Goal: Task Accomplishment & Management: Complete application form

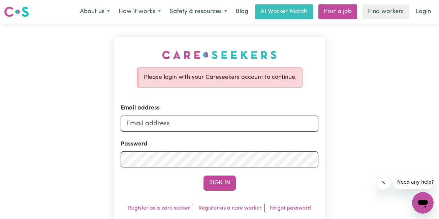
type input "[EMAIL_ADDRESS][DOMAIN_NAME]"
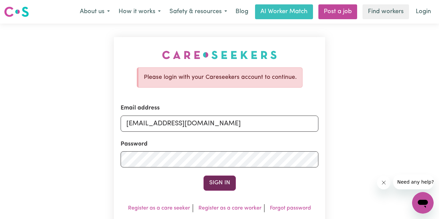
click at [219, 180] on button "Sign In" at bounding box center [219, 182] width 32 height 15
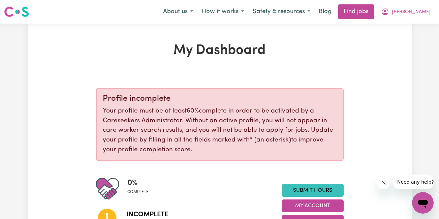
scroll to position [192, 0]
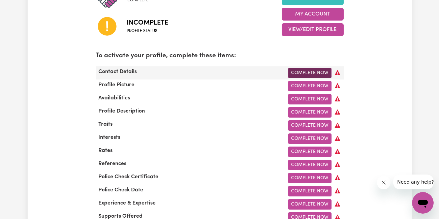
click at [297, 72] on link "Complete Now" at bounding box center [309, 73] width 43 height 10
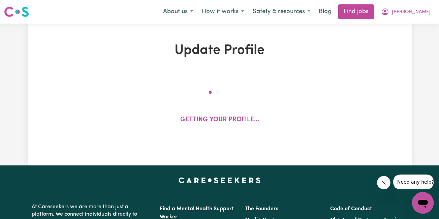
select select "Studying a healthcare related degree or qualification"
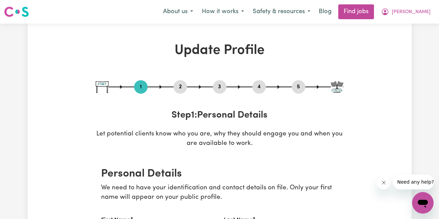
scroll to position [192, 0]
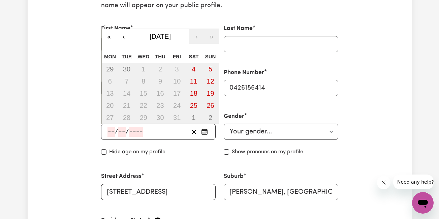
click at [110, 134] on input "number" at bounding box center [110, 132] width 7 height 10
type input "29"
type input "12"
type input "198"
type input "[DATE]"
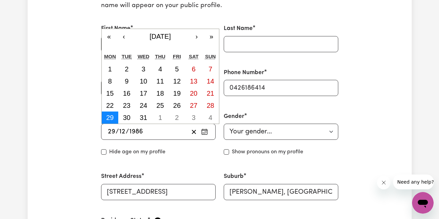
type input "1986"
click at [107, 115] on abbr "29" at bounding box center [109, 117] width 7 height 7
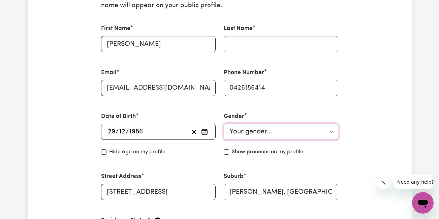
click at [265, 135] on select "Your gender... [DEMOGRAPHIC_DATA] [DEMOGRAPHIC_DATA] [DEMOGRAPHIC_DATA] Other P…" at bounding box center [281, 132] width 115 height 16
select select "[DEMOGRAPHIC_DATA]"
click at [224, 124] on select "Your gender... [DEMOGRAPHIC_DATA] [DEMOGRAPHIC_DATA] [DEMOGRAPHIC_DATA] Other P…" at bounding box center [281, 132] width 115 height 16
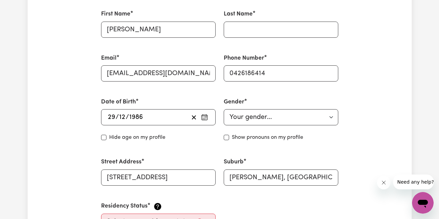
scroll to position [387, 0]
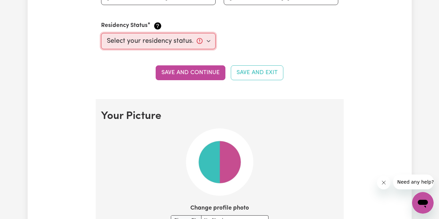
click at [159, 44] on select "Select your residency status... [DEMOGRAPHIC_DATA] citizen Australian PR [DEMOG…" at bounding box center [158, 41] width 115 height 16
select select "Student Visa"
click at [101, 33] on select "Select your residency status... [DEMOGRAPHIC_DATA] citizen Australian PR [DEMOG…" at bounding box center [158, 41] width 115 height 16
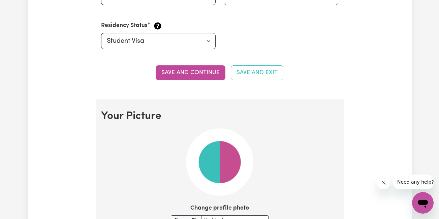
click at [212, 155] on img at bounding box center [219, 161] width 67 height 67
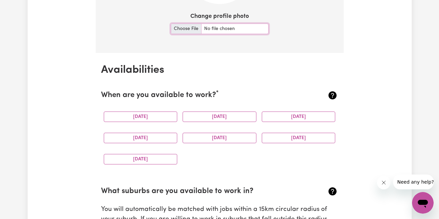
click at [180, 27] on input "Change profile photo" at bounding box center [220, 29] width 98 height 10
type input "C:\fakepath\passport photo-[PERSON_NAME].png"
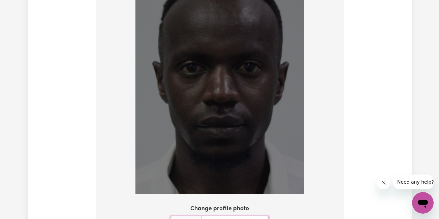
scroll to position [734, 0]
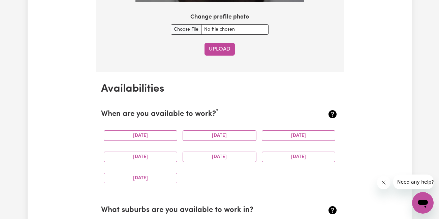
click at [221, 46] on button "Upload" at bounding box center [219, 49] width 30 height 13
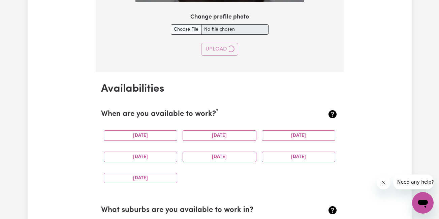
select select "null"
select select
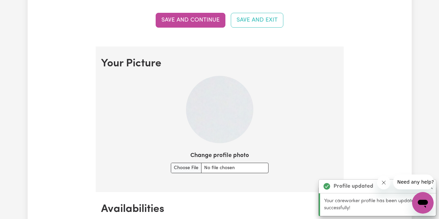
scroll to position [248, 0]
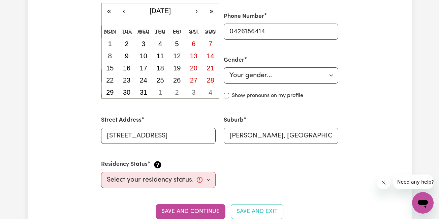
click at [113, 75] on div "/ / « ‹ [DATE] › » Mon Tue Wed Thu Fri Sat Sun 1 2 3 4 5 6 7 8 9 10 11 12 13 14…" at bounding box center [158, 75] width 115 height 16
click at [111, 96] on abbr "29" at bounding box center [109, 92] width 7 height 7
type input "[DATE]"
type input "29"
type input "12"
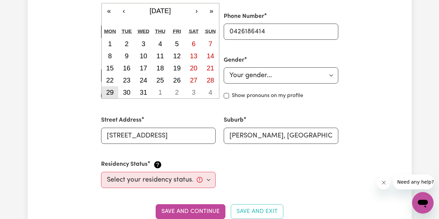
type input "1986"
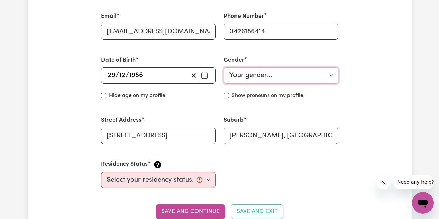
click at [230, 78] on select "Your gender... [DEMOGRAPHIC_DATA] [DEMOGRAPHIC_DATA] [DEMOGRAPHIC_DATA] Other P…" at bounding box center [281, 75] width 115 height 16
select select "[DEMOGRAPHIC_DATA]"
click at [224, 67] on select "Your gender... [DEMOGRAPHIC_DATA] [DEMOGRAPHIC_DATA] [DEMOGRAPHIC_DATA] Other P…" at bounding box center [281, 75] width 115 height 16
click at [209, 177] on select "Select your residency status... [DEMOGRAPHIC_DATA] citizen Australian PR [DEMOG…" at bounding box center [158, 180] width 115 height 16
select select "Student Visa"
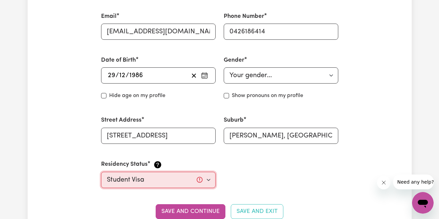
click at [101, 172] on select "Select your residency status... [DEMOGRAPHIC_DATA] citizen Australian PR [DEMOG…" at bounding box center [158, 180] width 115 height 16
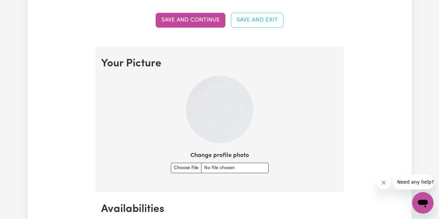
scroll to position [631, 0]
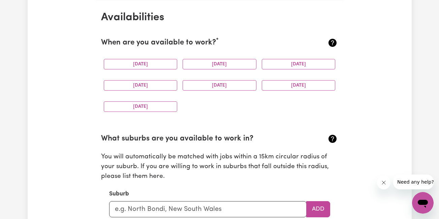
click at [223, 119] on section "Availabilities When are you available to work? * [DATE] [DATE] [DATE] [DATE] [D…" at bounding box center [220, 146] width 248 height 293
click at [220, 61] on button "[DATE]" at bounding box center [220, 64] width 74 height 10
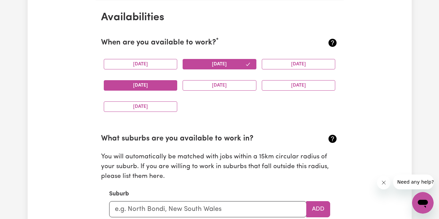
click at [167, 81] on button "[DATE]" at bounding box center [141, 85] width 74 height 10
click at [286, 87] on button "[DATE]" at bounding box center [299, 85] width 74 height 10
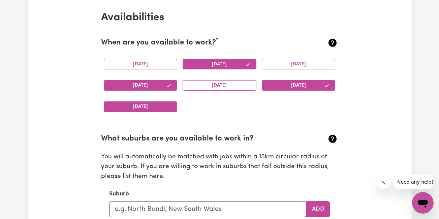
click at [148, 106] on button "[DATE]" at bounding box center [141, 106] width 74 height 10
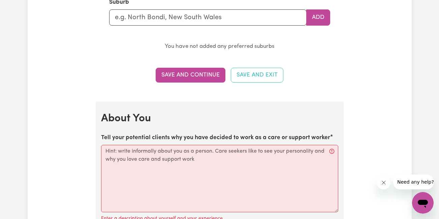
click at [154, 7] on div "Suburb Add" at bounding box center [219, 12] width 221 height 28
click at [140, 22] on input "text" at bounding box center [207, 17] width 197 height 16
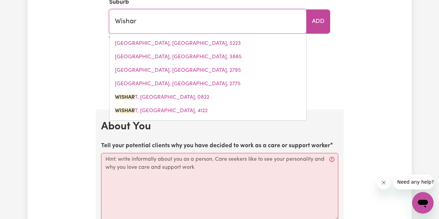
type input "[PERSON_NAME]"
type input "[PERSON_NAME], [GEOGRAPHIC_DATA], 0822"
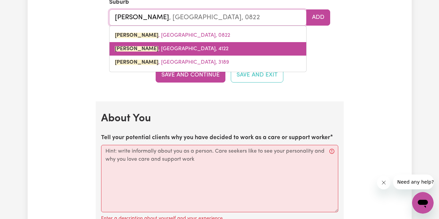
click at [148, 48] on span "[PERSON_NAME] , [GEOGRAPHIC_DATA], 4122" at bounding box center [171, 48] width 113 height 5
type input "[PERSON_NAME], [GEOGRAPHIC_DATA], 4122"
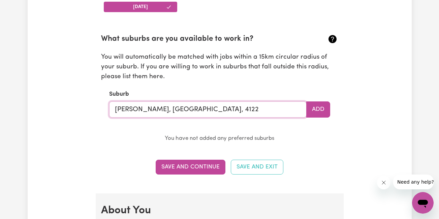
scroll to position [714, 0]
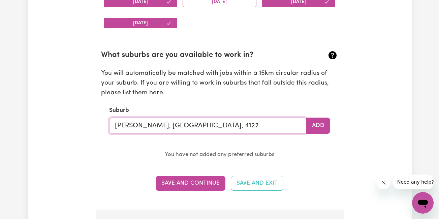
drag, startPoint x: 204, startPoint y: 17, endPoint x: 115, endPoint y: 105, distance: 125.3
click at [115, 105] on section "What suburbs are you available to work in? You will automatically be matched wi…" at bounding box center [219, 99] width 237 height 121
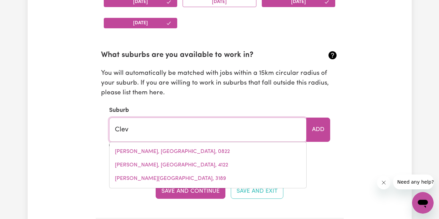
type input "[PERSON_NAME]"
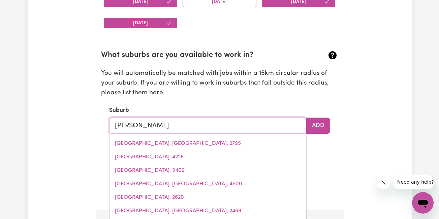
type input "[GEOGRAPHIC_DATA], [GEOGRAPHIC_DATA], 5640"
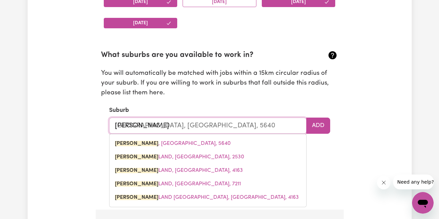
type input "Clevel"
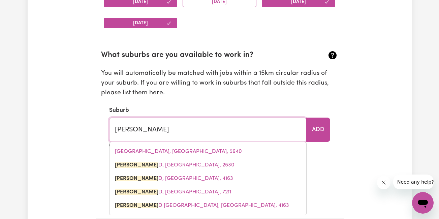
type input "[GEOGRAPHIC_DATA]"
type input "[GEOGRAPHIC_DATA], [GEOGRAPHIC_DATA], 2530"
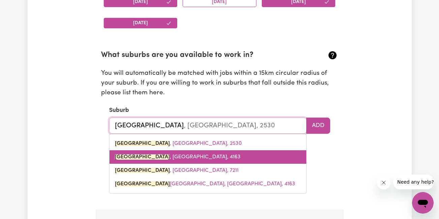
click at [143, 155] on mark "[GEOGRAPHIC_DATA]" at bounding box center [142, 156] width 55 height 5
type input "[GEOGRAPHIC_DATA], [GEOGRAPHIC_DATA], 4163"
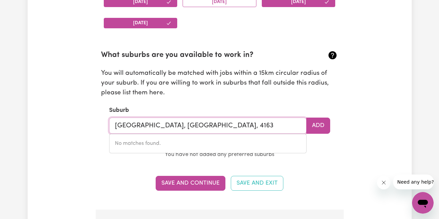
type input "[GEOGRAPHIC_DATA], [GEOGRAPHIC_DATA], 4163"
click at [123, 172] on section "Availabilities When are you available to work? * [DATE] [DATE] [DATE] [DATE] [D…" at bounding box center [220, 63] width 248 height 293
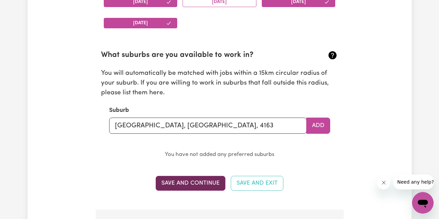
click at [198, 185] on button "Save and Continue" at bounding box center [191, 183] width 70 height 15
select select "null"
select select
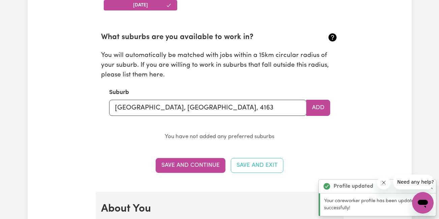
scroll to position [924, 0]
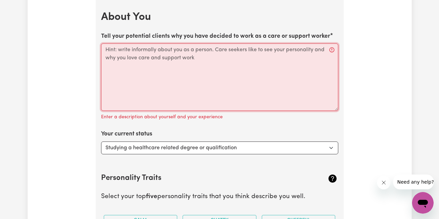
paste textarea "● Based on the experiences gained working with disabled and aged clients, I hav…"
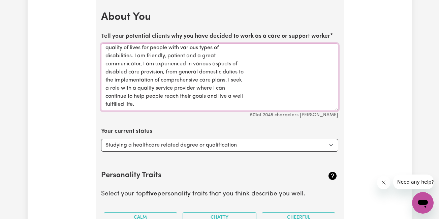
scroll to position [0, 0]
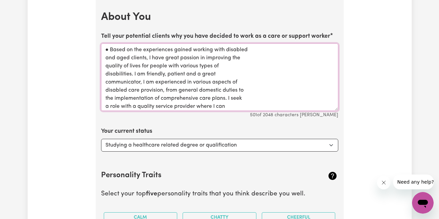
click at [108, 48] on textarea "● Based on the experiences gained working with disabled and aged clients, I hav…" at bounding box center [219, 76] width 237 height 67
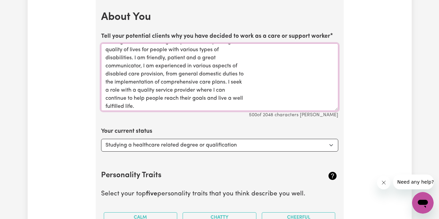
scroll to position [26, 0]
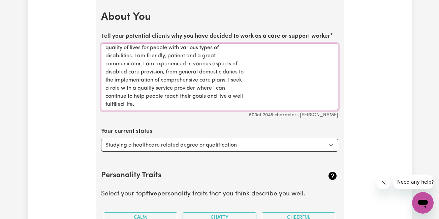
type textarea "Based on the experiences gained working with disabled and aged clients, I have …"
click at [217, 145] on select "Select... Studying a healthcare related degree or qualification Studying a non-…" at bounding box center [219, 145] width 237 height 13
select select "Looking for extra work to fill my week and/or weekends"
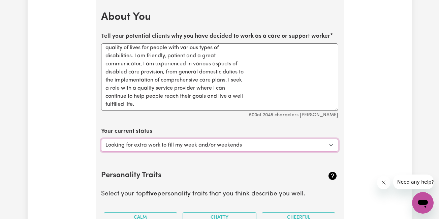
click at [101, 139] on select "Select... Studying a healthcare related degree or qualification Studying a non-…" at bounding box center [219, 145] width 237 height 13
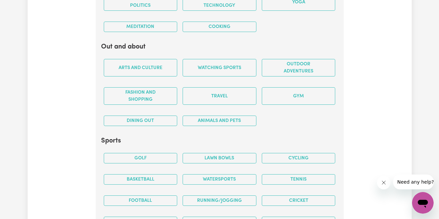
scroll to position [1115, 0]
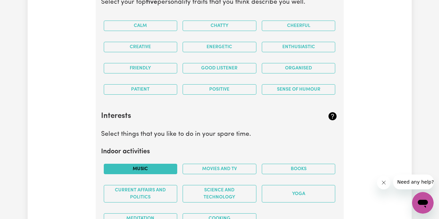
click at [139, 165] on button "Music" at bounding box center [141, 169] width 74 height 10
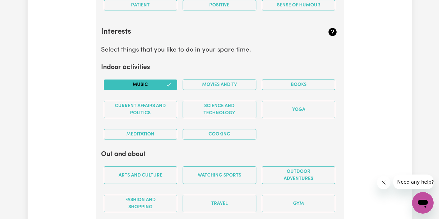
scroll to position [1210, 0]
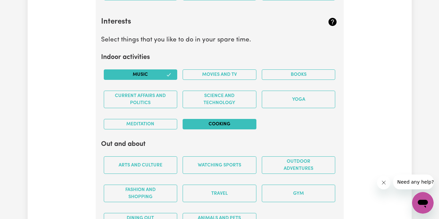
click at [202, 125] on button "Cooking" at bounding box center [220, 124] width 74 height 10
click at [225, 76] on button "Movies and TV" at bounding box center [220, 74] width 74 height 10
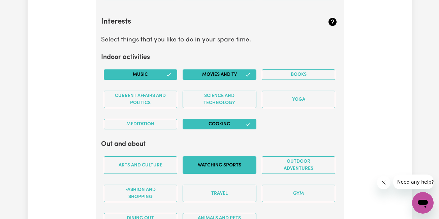
click at [200, 161] on button "Watching sports" at bounding box center [220, 165] width 74 height 18
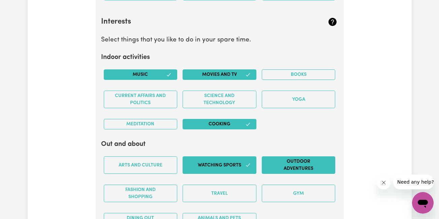
click at [302, 163] on button "Outdoor adventures" at bounding box center [299, 165] width 74 height 18
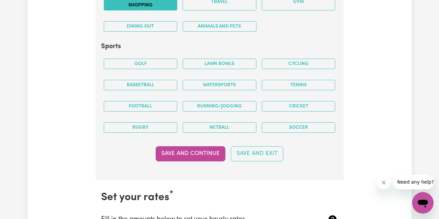
click at [135, 6] on button "Fashion and shopping" at bounding box center [141, 2] width 74 height 18
click at [162, 105] on button "Football" at bounding box center [141, 106] width 74 height 10
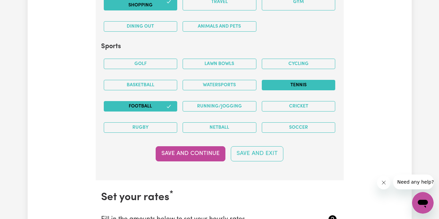
click at [279, 87] on button "Tennis" at bounding box center [299, 85] width 74 height 10
click at [280, 128] on button "Soccer" at bounding box center [299, 127] width 74 height 10
click at [167, 108] on icon "button" at bounding box center [168, 106] width 5 height 5
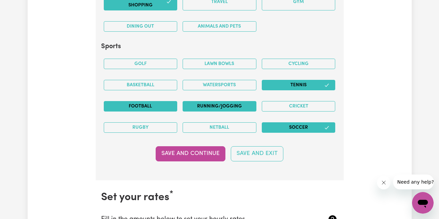
click at [205, 107] on button "Running/Jogging" at bounding box center [220, 106] width 74 height 10
click at [180, 154] on button "Save and Continue" at bounding box center [191, 153] width 70 height 15
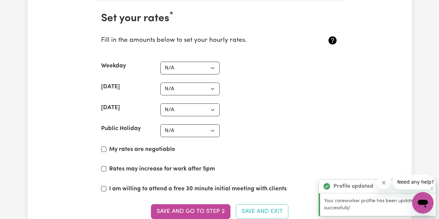
scroll to position [1581, 0]
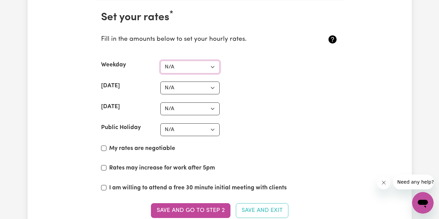
click at [204, 62] on select "N/A $37 $38 $39 $40 $41 $42 $43 $44 $45 $46 $47 $48 $49 $50 $51 $52 $53 $54 $55…" at bounding box center [189, 67] width 59 height 13
select select "40"
click at [160, 61] on select "N/A $37 $38 $39 $40 $41 $42 $43 $44 $45 $46 $47 $48 $49 $50 $51 $52 $53 $54 $55…" at bounding box center [189, 67] width 59 height 13
click at [177, 87] on select "N/A $37 $38 $39 $40 $41 $42 $43 $44 $45 $46 $47 $48 $49 $50 $51 $52 $53 $54 $55…" at bounding box center [189, 88] width 59 height 13
select select "60"
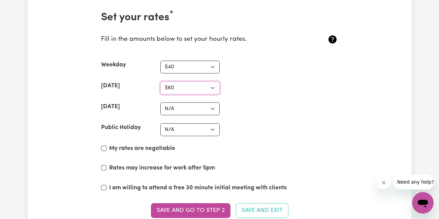
click at [160, 82] on select "N/A $37 $38 $39 $40 $41 $42 $43 $44 $45 $46 $47 $48 $49 $50 $51 $52 $53 $54 $55…" at bounding box center [189, 88] width 59 height 13
click at [177, 110] on select "N/A $37 $38 $39 $40 $41 $42 $43 $44 $45 $46 $47 $48 $49 $50 $51 $52 $53 $54 $55…" at bounding box center [189, 108] width 59 height 13
select select "70"
click at [160, 102] on select "N/A $37 $38 $39 $40 $41 $42 $43 $44 $45 $46 $47 $48 $49 $50 $51 $52 $53 $54 $55…" at bounding box center [189, 108] width 59 height 13
click at [186, 131] on select "N/A $37 $38 $39 $40 $41 $42 $43 $44 $45 $46 $47 $48 $49 $50 $51 $52 $53 $54 $55…" at bounding box center [189, 129] width 59 height 13
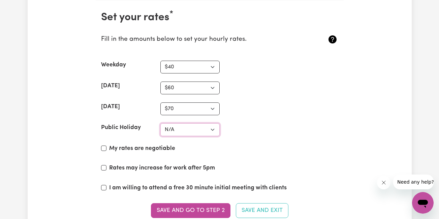
select select "87"
click at [160, 123] on select "N/A $37 $38 $39 $40 $41 $42 $43 $44 $45 $46 $47 $48 $49 $50 $51 $52 $53 $54 $55…" at bounding box center [189, 129] width 59 height 13
click at [103, 148] on input "My rates are negotiable" at bounding box center [103, 147] width 5 height 5
checkbox input "true"
click at [106, 166] on div "Rates may increase for work after 5pm" at bounding box center [219, 169] width 237 height 11
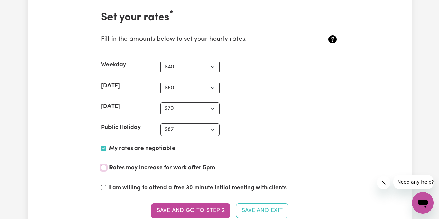
click at [104, 168] on input "Rates may increase for work after 5pm" at bounding box center [103, 167] width 5 height 5
checkbox input "true"
click at [104, 187] on input "I am willing to attend a free 30 minute initial meeting with clients" at bounding box center [103, 187] width 5 height 5
checkbox input "true"
click at [183, 65] on select "N/A $37 $38 $39 $40 $41 $42 $43 $44 $45 $46 $47 $48 $49 $50 $51 $52 $53 $54 $55…" at bounding box center [189, 67] width 59 height 13
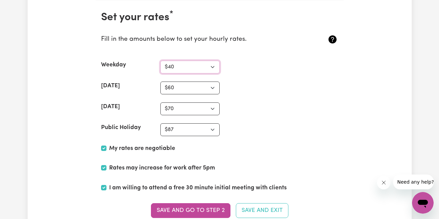
select select "43"
click at [160, 61] on select "N/A $37 $38 $39 $40 $41 $42 $43 $44 $45 $46 $47 $48 $49 $50 $51 $52 $53 $54 $55…" at bounding box center [189, 67] width 59 height 13
click at [174, 89] on select "N/A $37 $38 $39 $40 $41 $42 $43 $44 $45 $46 $47 $48 $49 $50 $51 $52 $53 $54 $55…" at bounding box center [189, 88] width 59 height 13
click at [253, 106] on div "[DATE] N/A $37 $38 $39 $40 $41 $42 $43 $44 $45 $46 $47 $48 $49 $50 $51 $52 $53 …" at bounding box center [219, 108] width 237 height 13
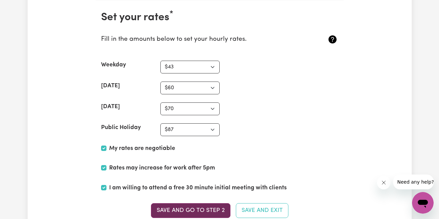
click at [185, 210] on button "Save and go to Step 2" at bounding box center [190, 210] width 79 height 15
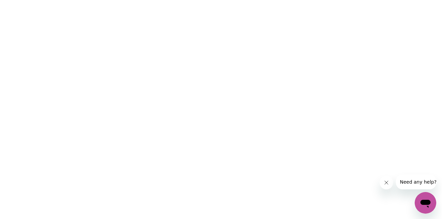
scroll to position [0, 0]
click at [193, 0] on html at bounding box center [222, 0] width 444 height 0
click at [205, 0] on html at bounding box center [222, 0] width 444 height 0
